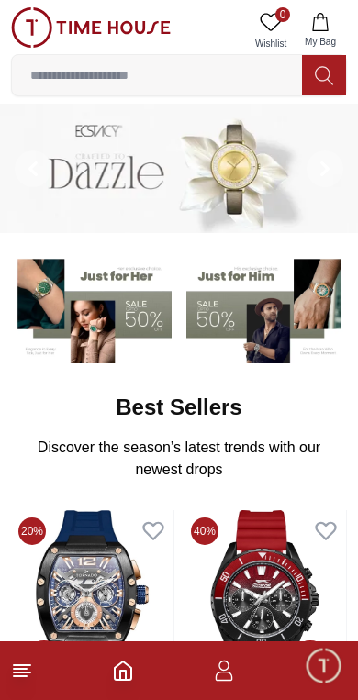
click at [68, 75] on input at bounding box center [157, 75] width 290 height 37
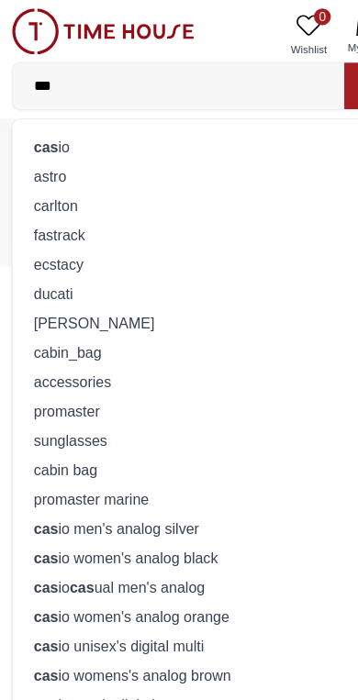
type input "***"
click at [39, 121] on strong "cas" at bounding box center [40, 128] width 21 height 15
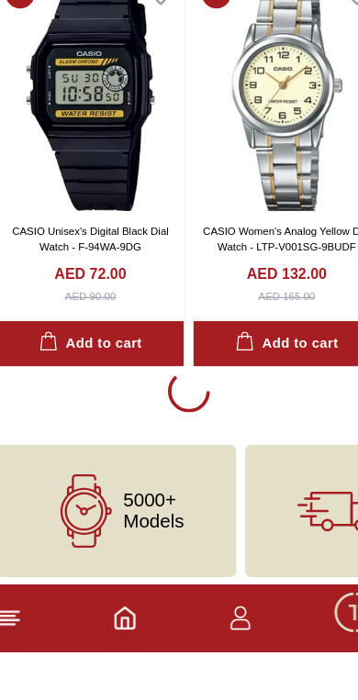
scroll to position [3258, 0]
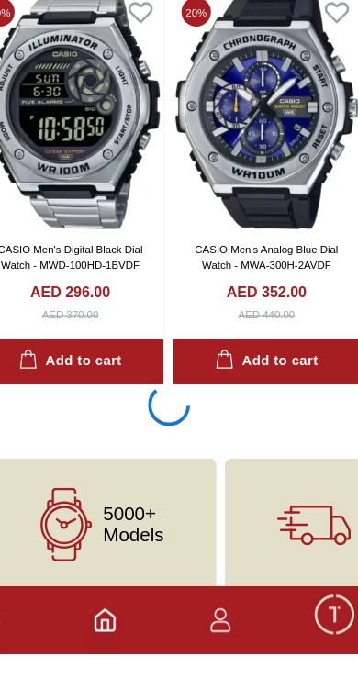
scroll to position [10306, 0]
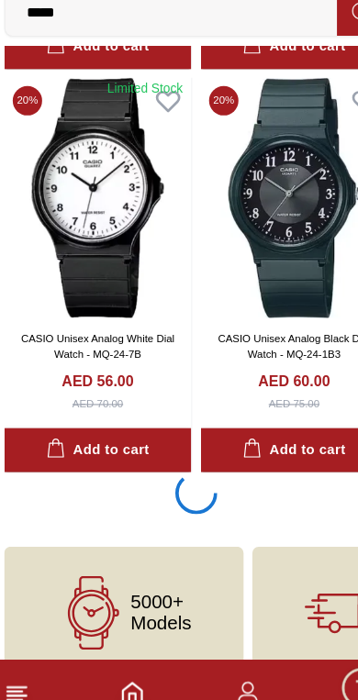
scroll to position [17355, 0]
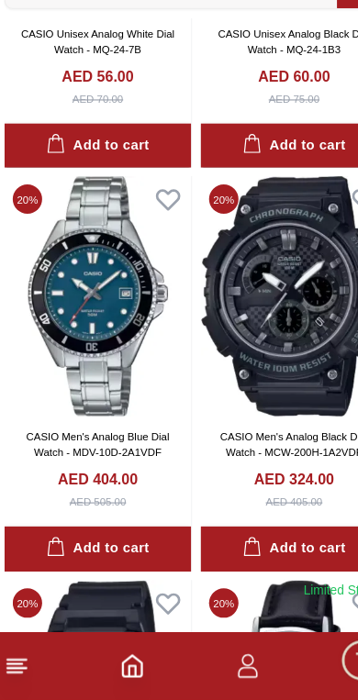
scroll to position [17697, 0]
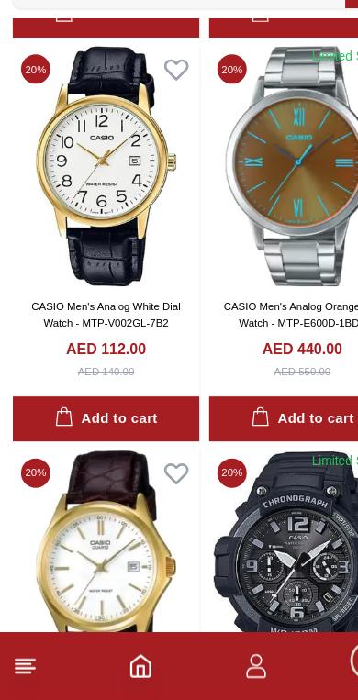
scroll to position [40074, 0]
